Goal: Navigation & Orientation: Find specific page/section

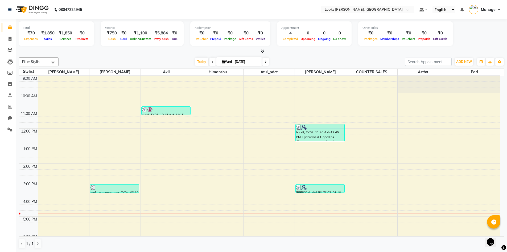
click at [261, 49] on icon at bounding box center [262, 51] width 3 height 4
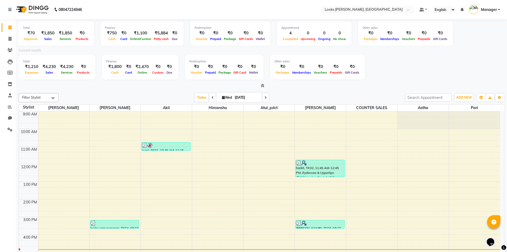
click at [263, 85] on icon at bounding box center [262, 86] width 3 height 4
